Goal: Information Seeking & Learning: Learn about a topic

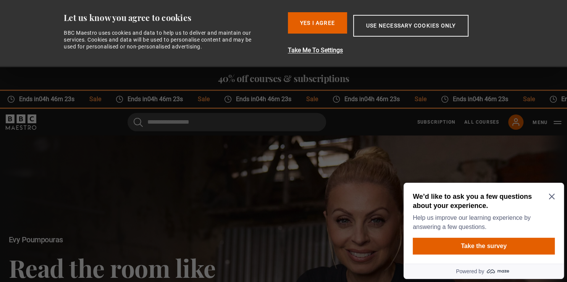
click at [553, 193] on div "We’d like to ask you a few questions about your experience. Help us improve our…" at bounding box center [484, 212] width 142 height 40
click at [553, 196] on icon "Close Maze Prompt" at bounding box center [552, 197] width 6 height 6
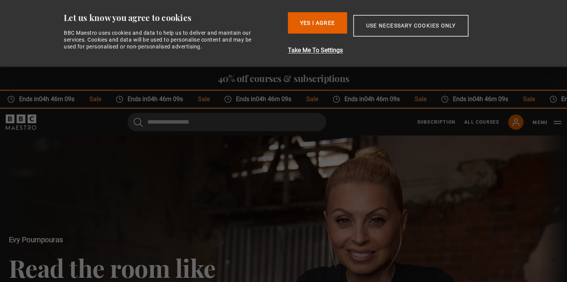
click at [407, 26] on button "Use necessary cookies only" at bounding box center [410, 26] width 115 height 22
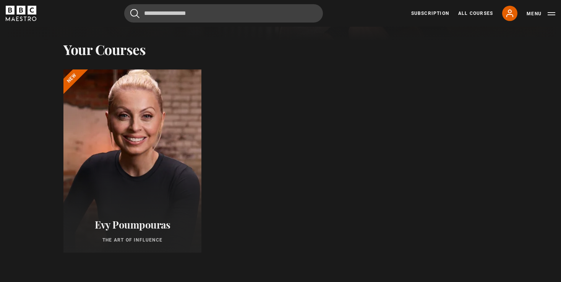
scroll to position [336, 0]
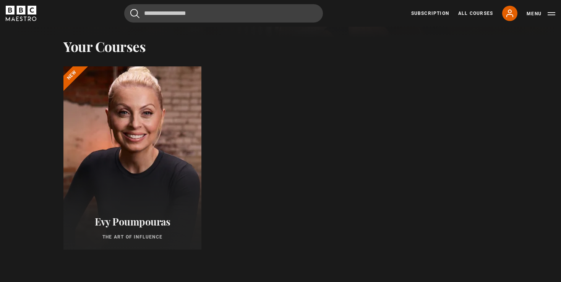
click at [155, 138] on div at bounding box center [133, 158] width 152 height 202
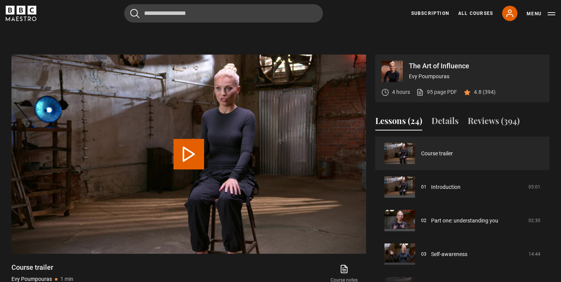
scroll to position [296, 0]
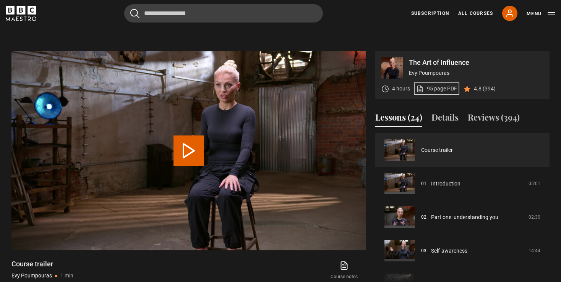
click at [437, 86] on link "95 page PDF (opens in new tab)" at bounding box center [436, 89] width 41 height 8
click at [183, 143] on button "Play Video" at bounding box center [188, 151] width 31 height 31
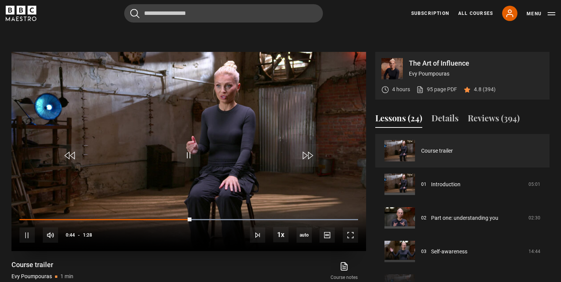
scroll to position [282, 0]
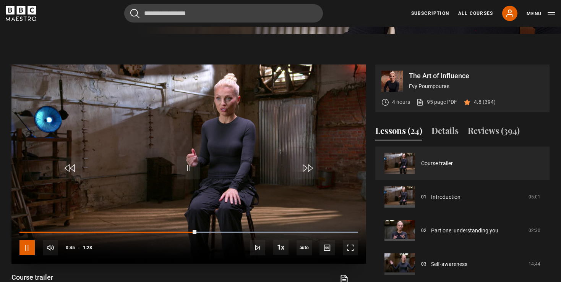
click at [29, 246] on span "Video Player" at bounding box center [26, 247] width 15 height 15
click at [190, 163] on span "Video Player" at bounding box center [188, 168] width 23 height 23
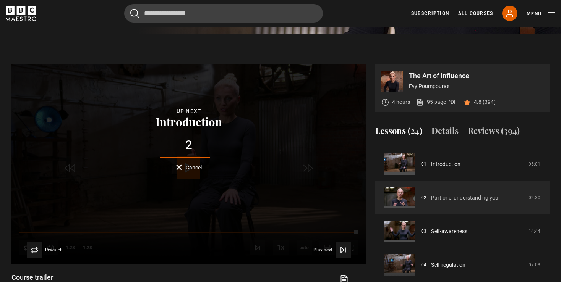
scroll to position [29, 0]
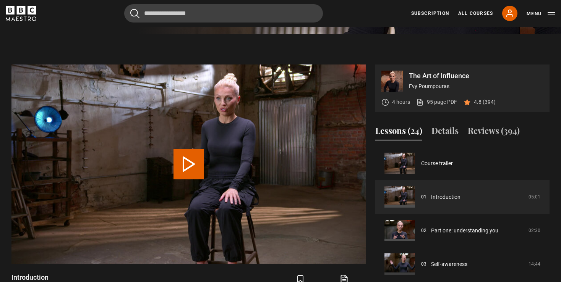
scroll to position [316, 0]
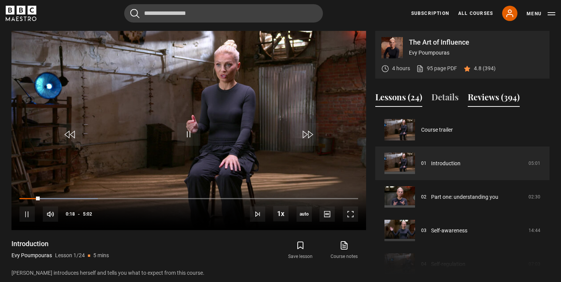
click at [486, 99] on button "Reviews (394)" at bounding box center [494, 99] width 52 height 16
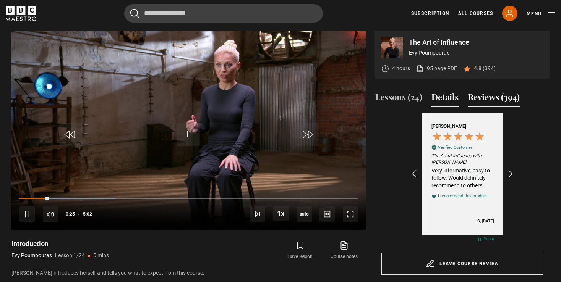
scroll to position [0, 177]
click at [482, 97] on button "Reviews (394)" at bounding box center [494, 99] width 52 height 16
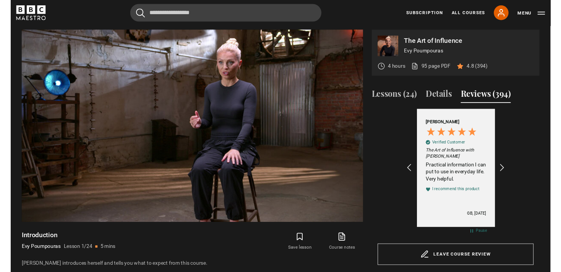
scroll to position [0, 266]
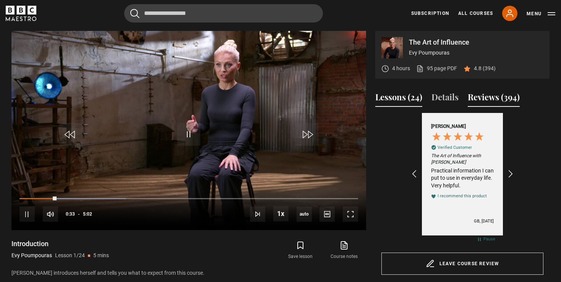
click at [389, 97] on button "Lessons (24)" at bounding box center [398, 99] width 47 height 16
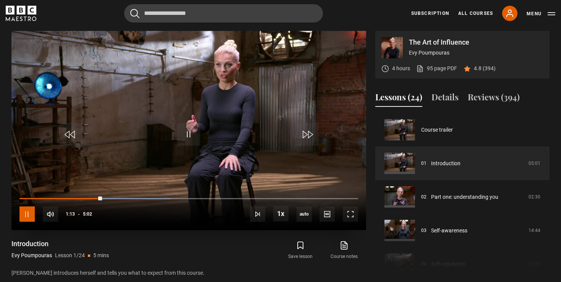
click at [22, 216] on span "Video Player" at bounding box center [26, 214] width 15 height 15
